Goal: Task Accomplishment & Management: Complete application form

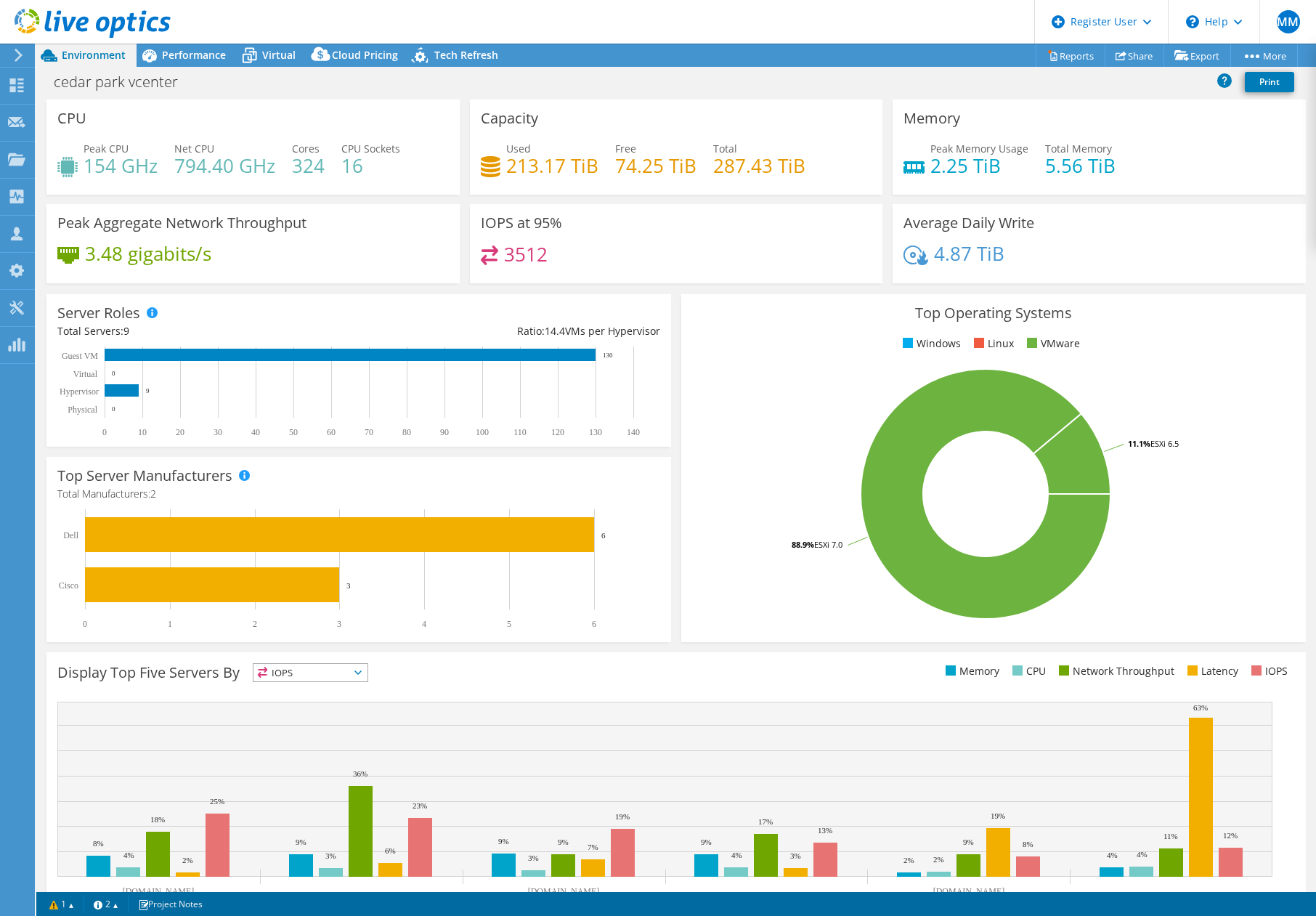
select select "USD"
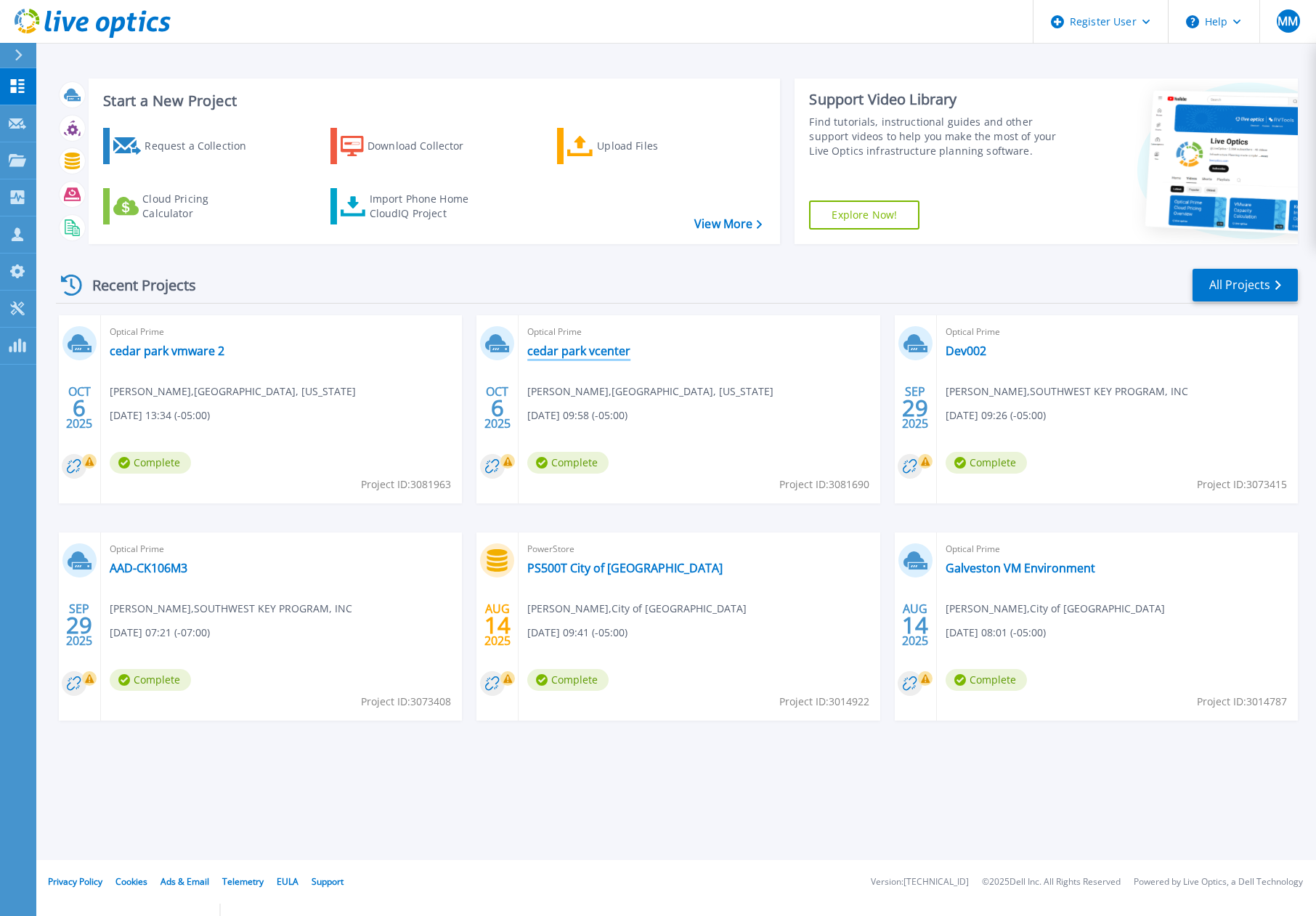
click at [611, 347] on link "cedar park vcenter" at bounding box center [579, 351] width 104 height 14
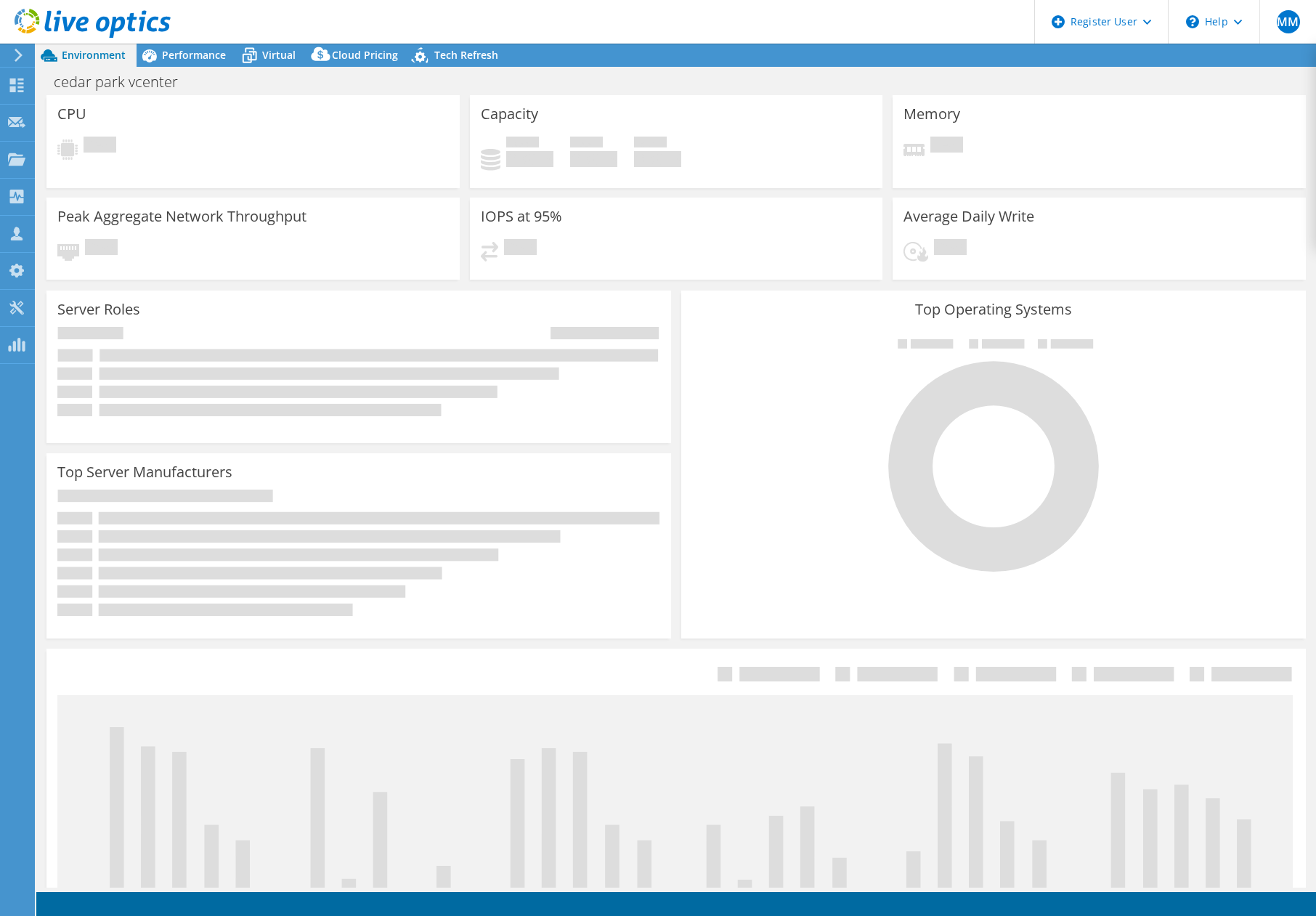
select select "USD"
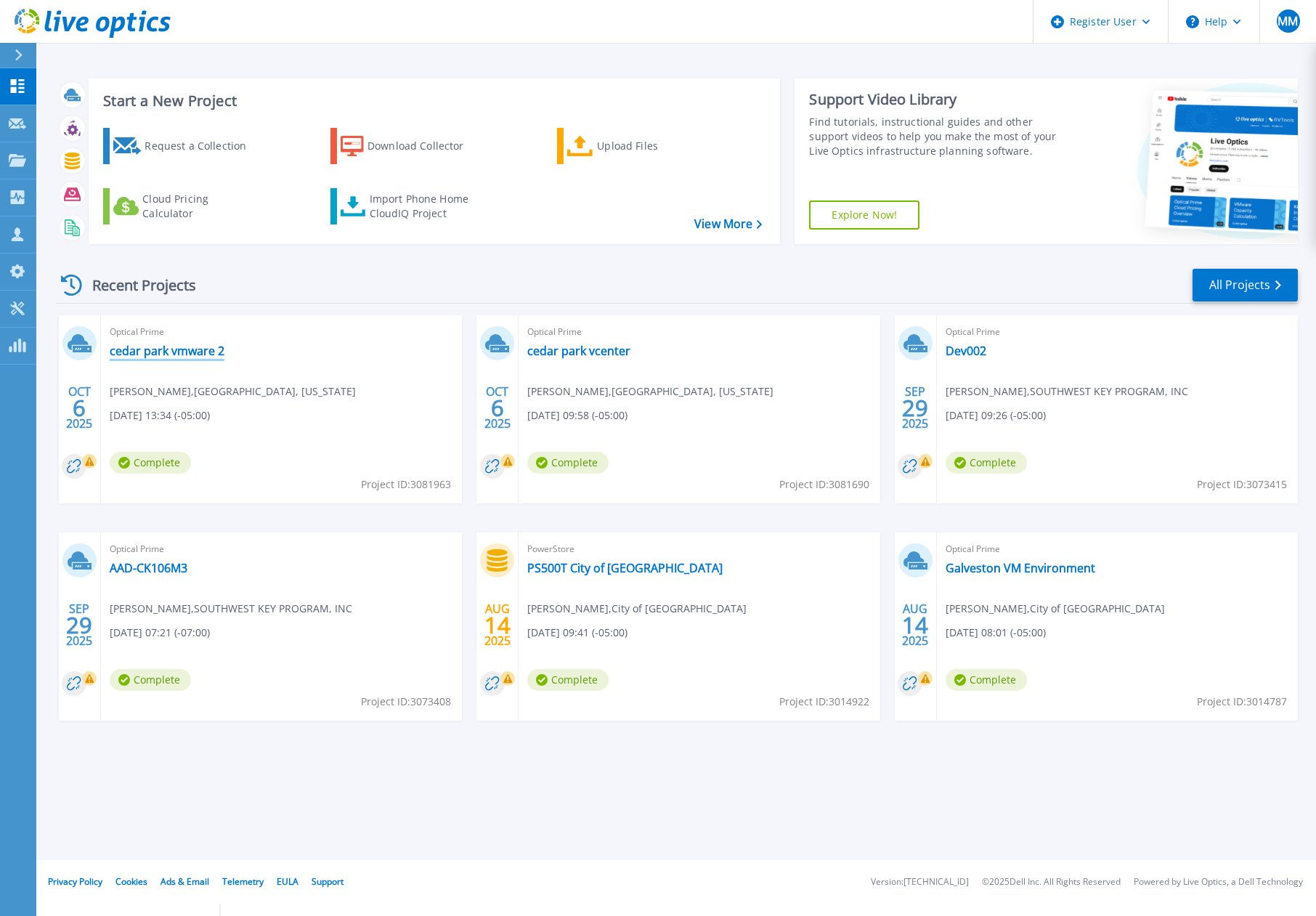
click at [178, 347] on link "cedar park vmware 2" at bounding box center [167, 351] width 115 height 14
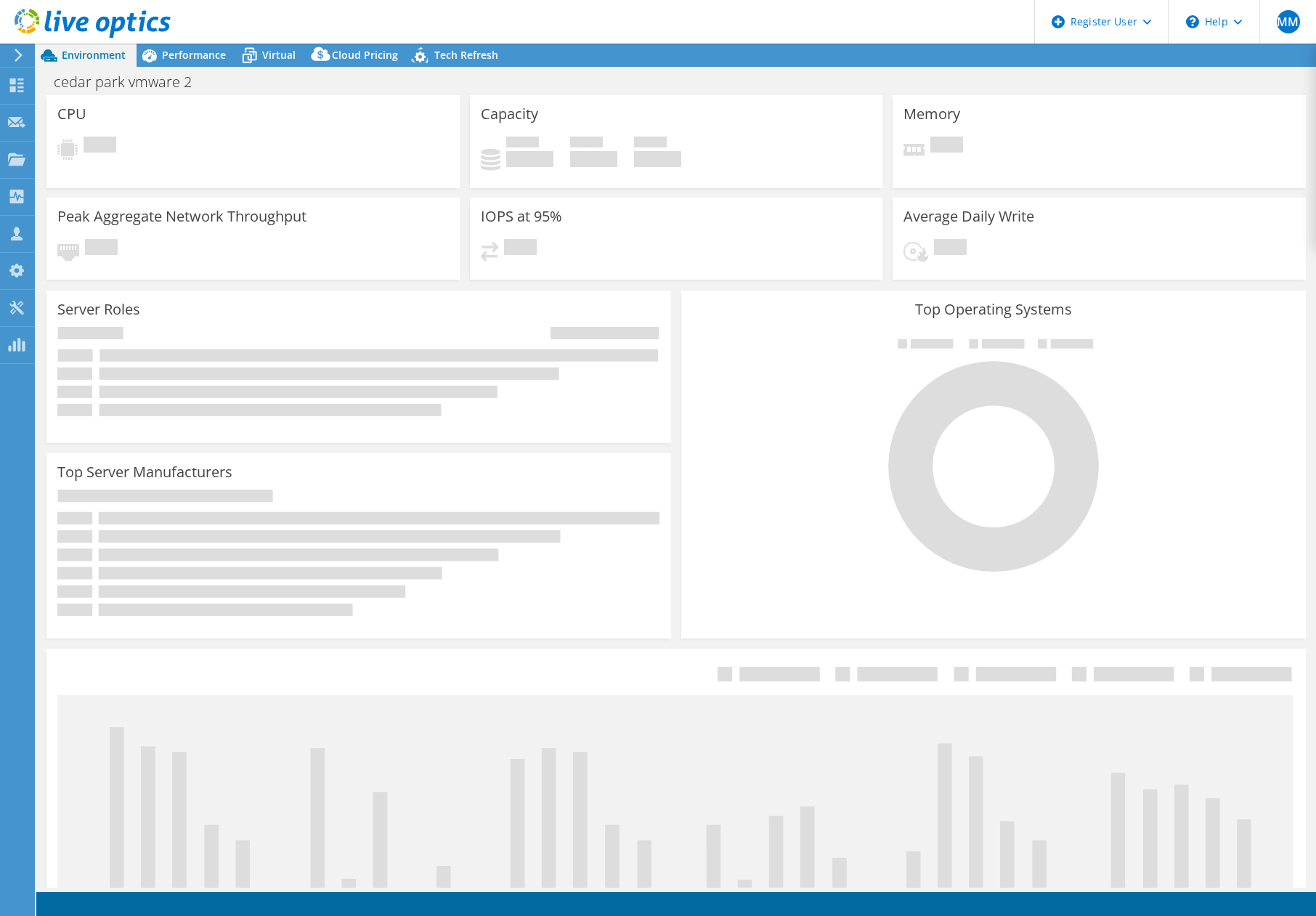
select select "USD"
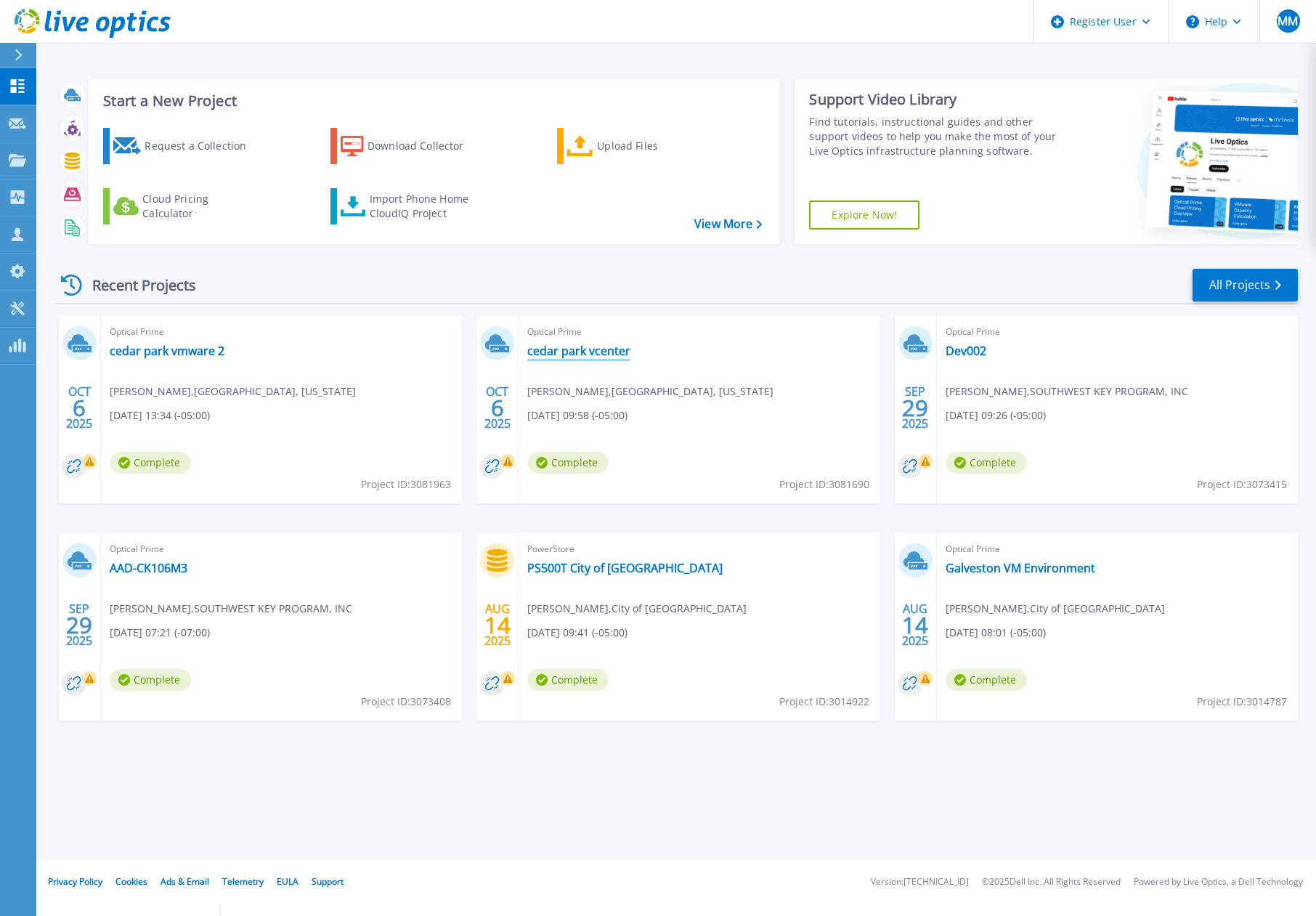
click at [619, 352] on link "cedar park vcenter" at bounding box center [579, 351] width 104 height 14
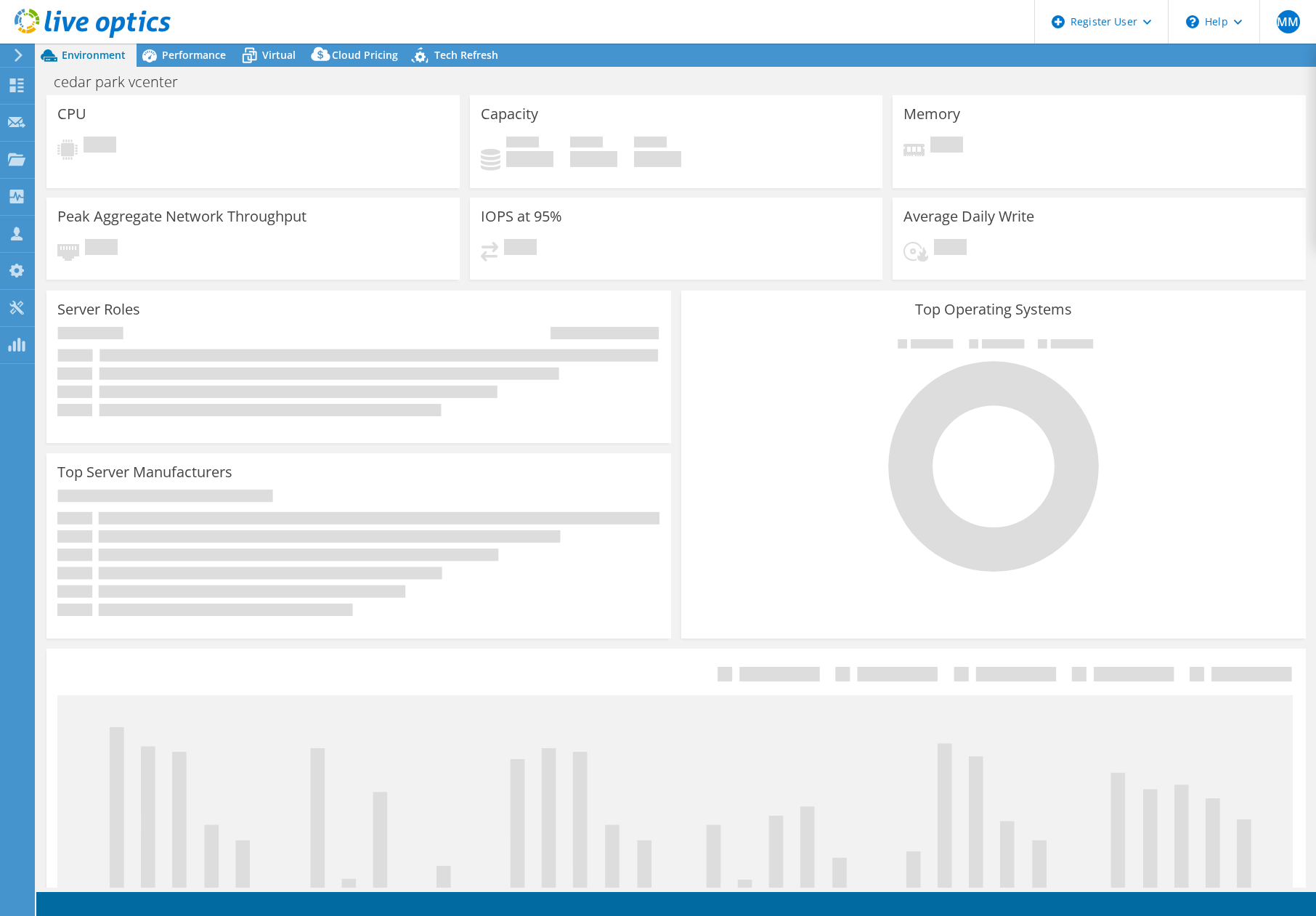
select select "USD"
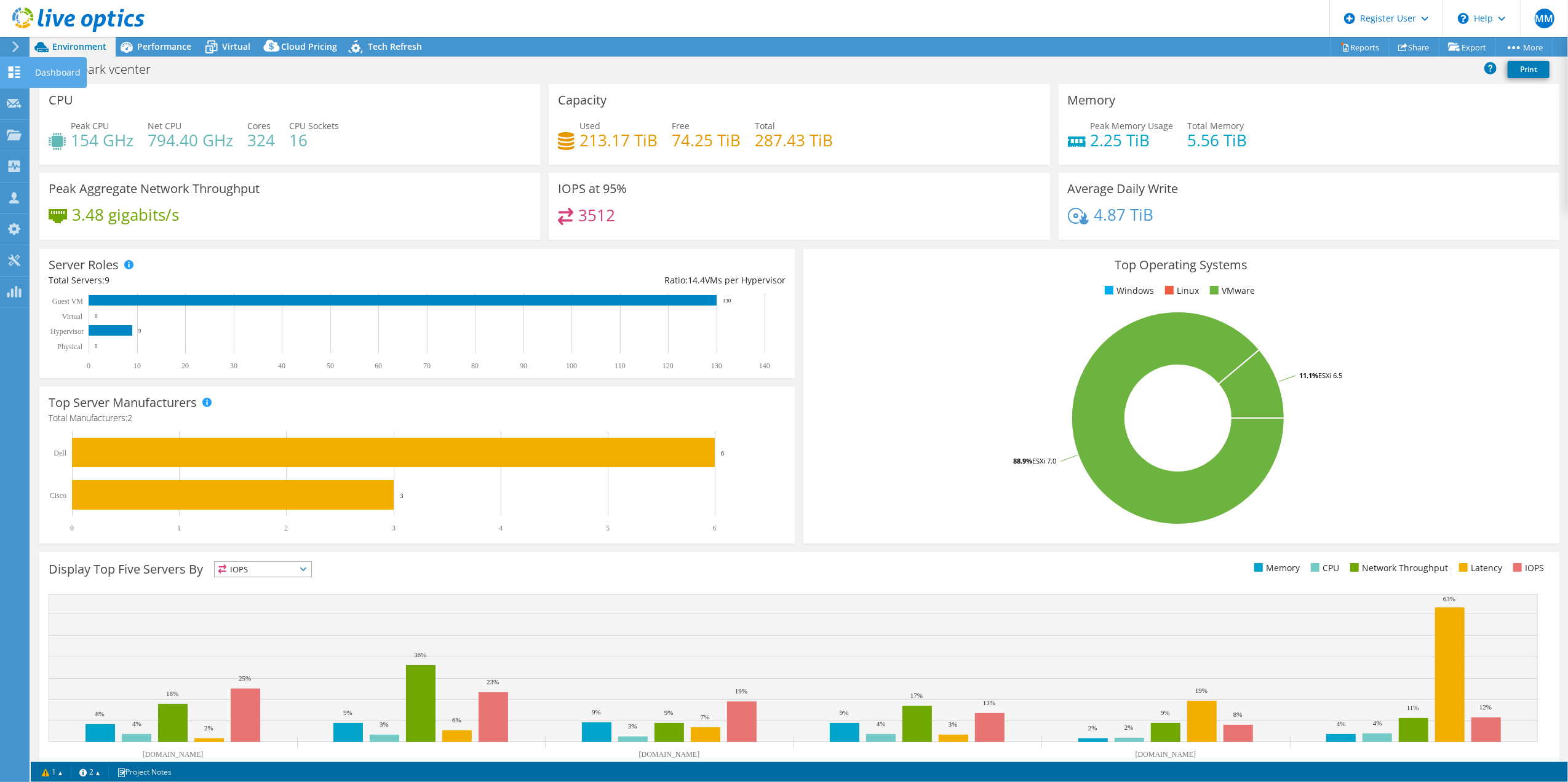
click at [16, 77] on use at bounding box center [14, 72] width 12 height 12
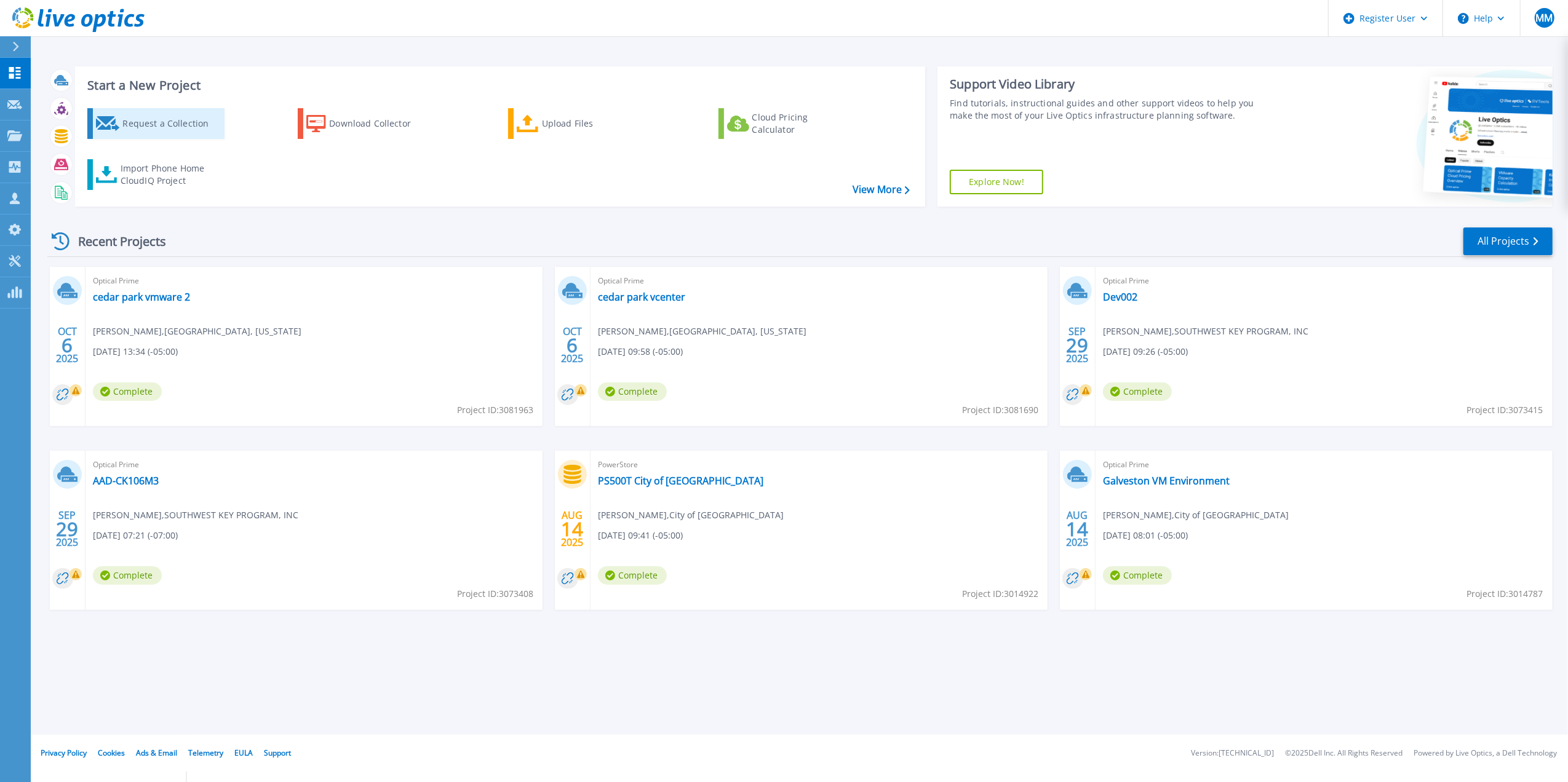
click at [162, 126] on div "Request a Collection" at bounding box center [171, 124] width 99 height 24
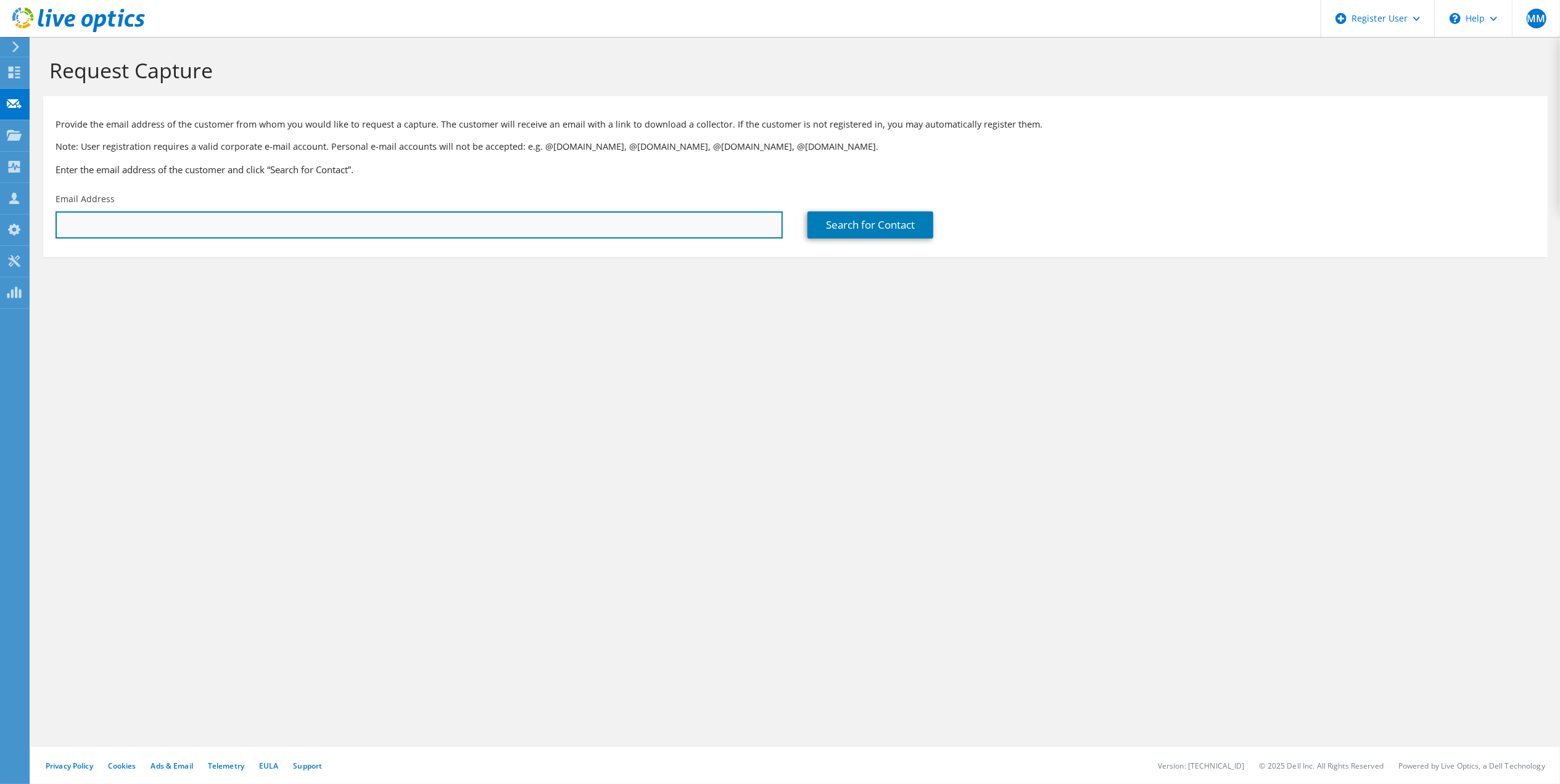
click at [504, 222] on input "text" at bounding box center [418, 225] width 727 height 27
type input "[PERSON_NAME][EMAIL_ADDRESS][DOMAIN_NAME]"
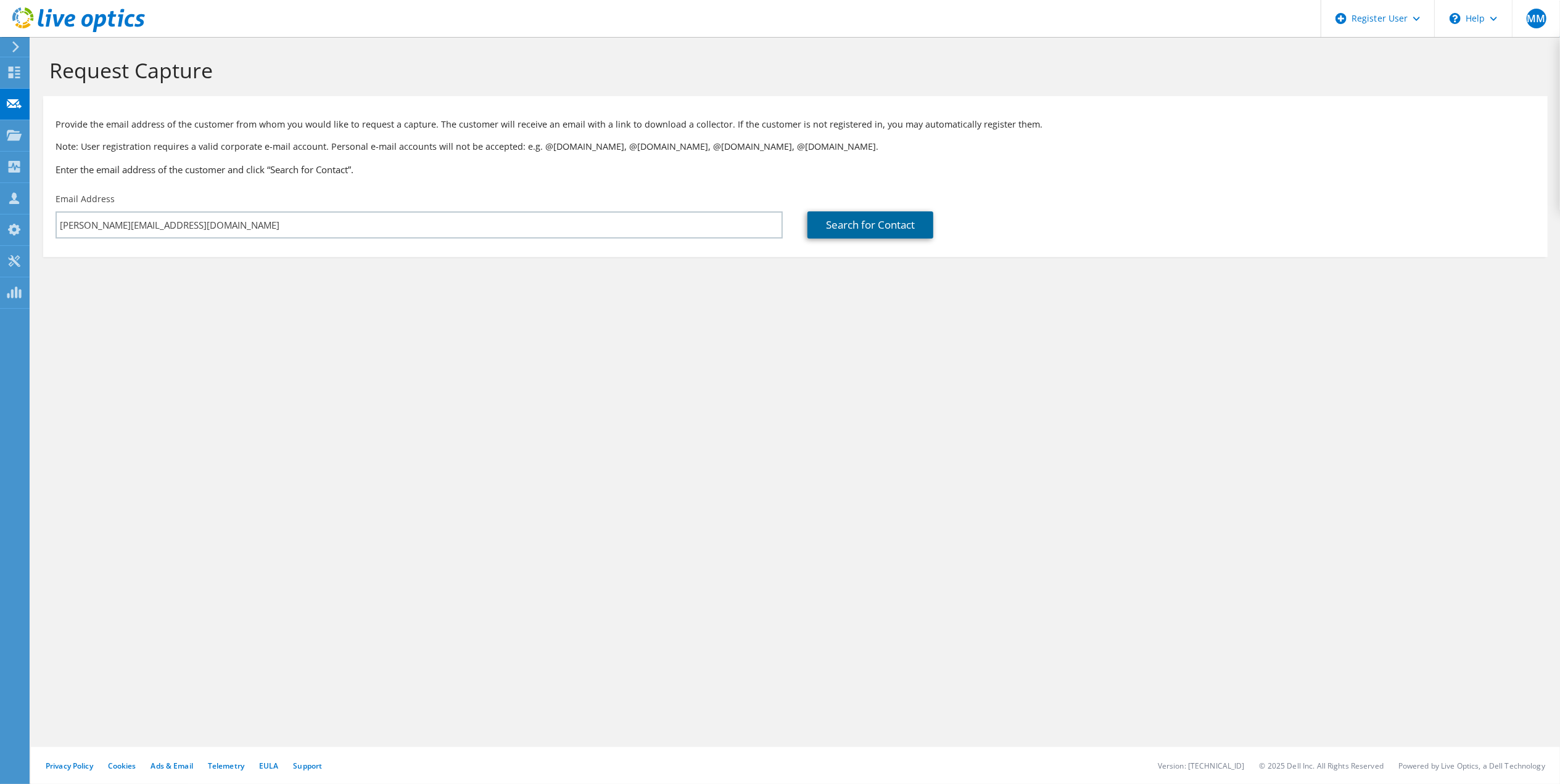
click at [899, 227] on link "Search for Contact" at bounding box center [870, 225] width 126 height 27
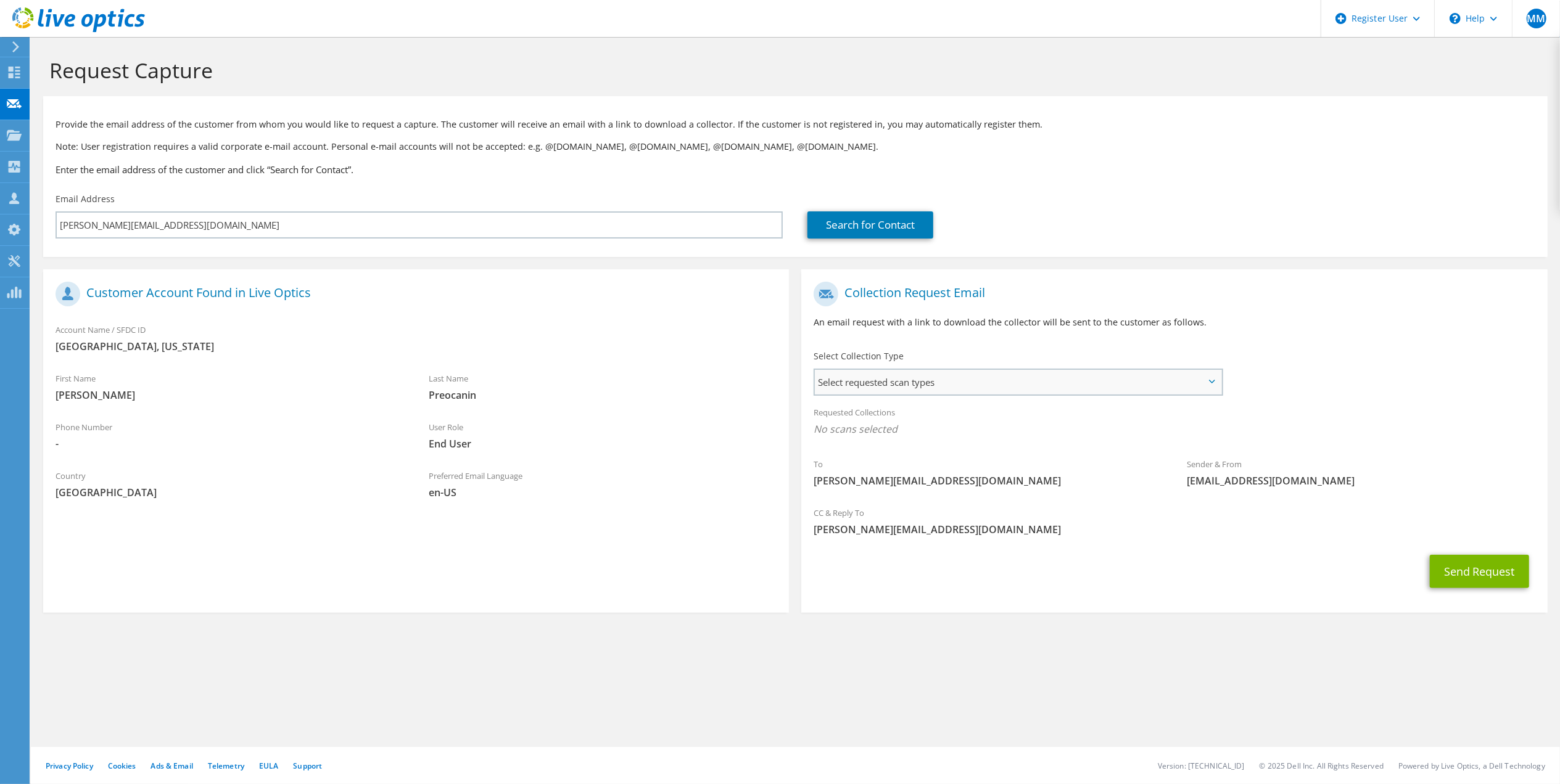
click at [1122, 383] on span "Select requested scan types" at bounding box center [1018, 382] width 406 height 25
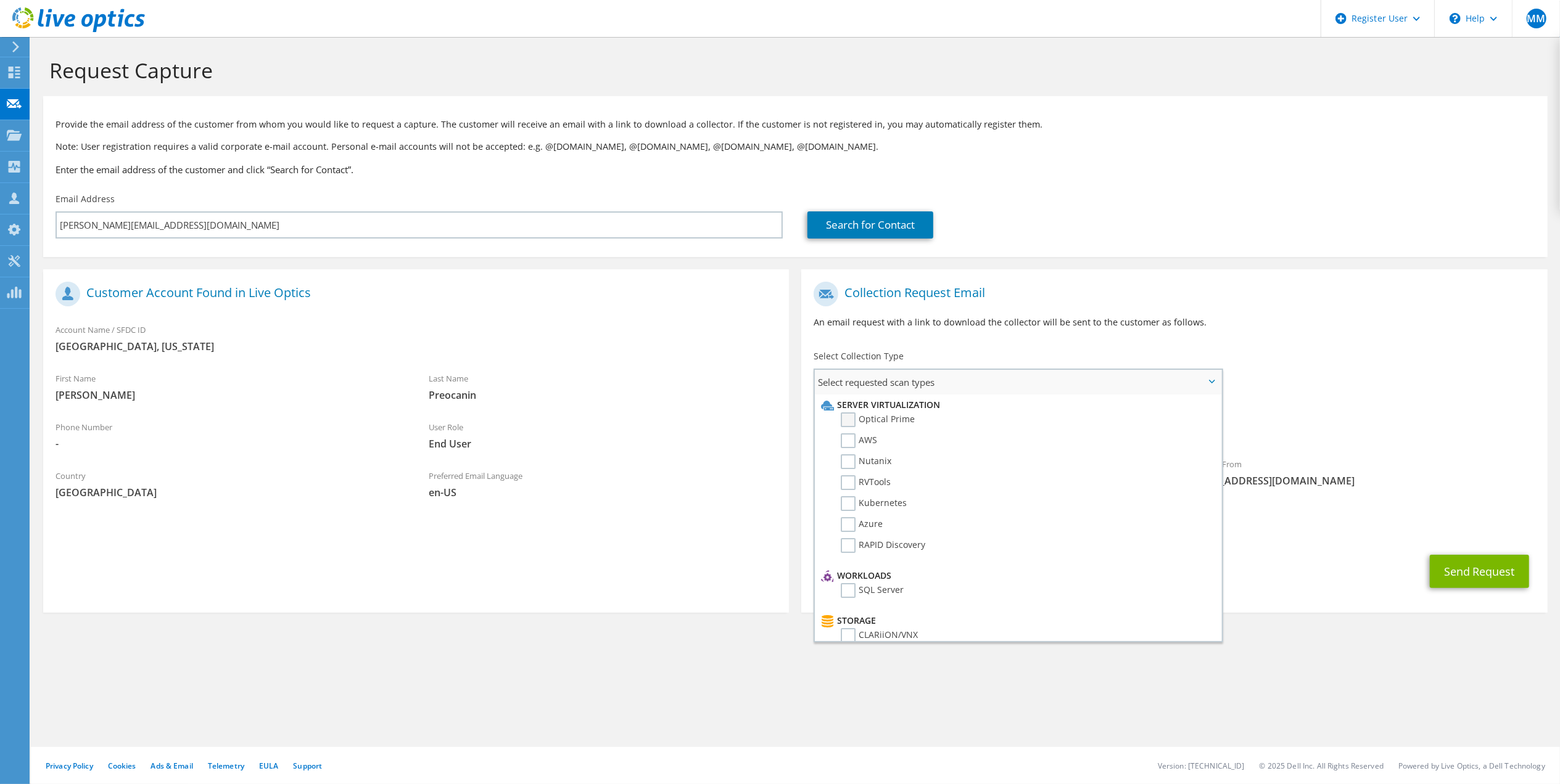
click at [878, 422] on label "Optical Prime" at bounding box center [878, 420] width 74 height 15
click at [0, 0] on input "Optical Prime" at bounding box center [0, 0] width 0 height 0
click at [1471, 578] on button "Send Request" at bounding box center [1480, 575] width 100 height 33
